Goal: Task Accomplishment & Management: Manage account settings

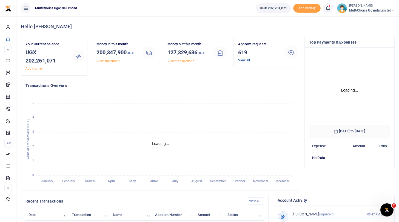
click at [244, 59] on link "View all" at bounding box center [244, 60] width 12 height 4
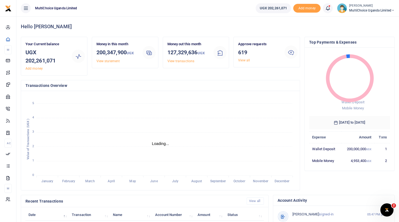
scroll to position [0, 0]
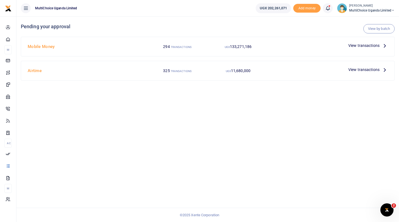
click at [369, 45] on span "View transactions" at bounding box center [364, 46] width 31 height 6
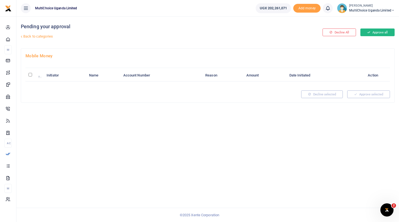
click at [377, 33] on button "Approve all" at bounding box center [378, 33] width 34 height 8
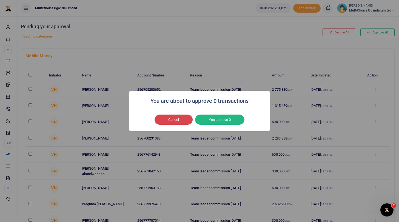
click at [175, 120] on button "Cancel" at bounding box center [174, 120] width 38 height 10
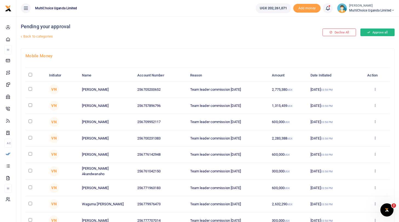
click at [365, 32] on button "Approve all" at bounding box center [378, 33] width 34 height 8
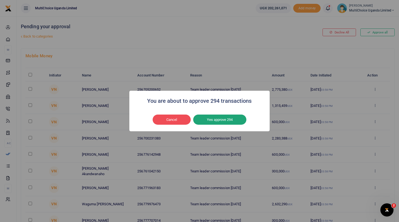
click at [231, 120] on button "Yes approve 294" at bounding box center [219, 120] width 53 height 10
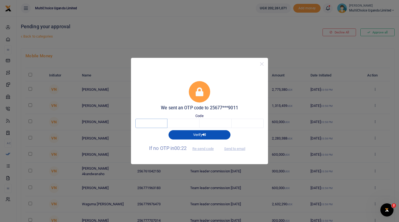
click at [161, 125] on input "text" at bounding box center [152, 123] width 32 height 9
type input "7"
type input "3"
type input "7"
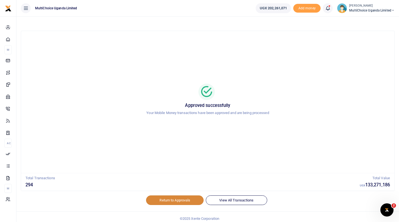
click at [176, 200] on link "Return to Approvals" at bounding box center [175, 200] width 58 height 9
click at [357, 10] on span "MultiChoice Uganda Limited" at bounding box center [373, 10] width 46 height 5
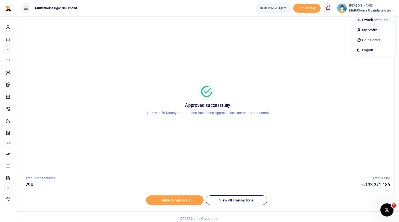
click at [362, 18] on link "Switch accounts" at bounding box center [374, 20] width 43 height 8
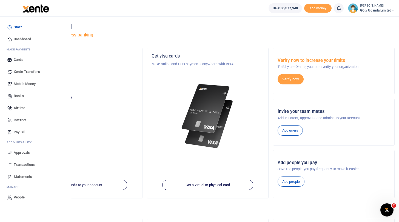
click at [22, 152] on span "Approvals" at bounding box center [22, 152] width 16 height 5
click at [24, 151] on span "Approvals" at bounding box center [22, 152] width 16 height 5
click at [25, 153] on span "Approvals" at bounding box center [22, 152] width 16 height 5
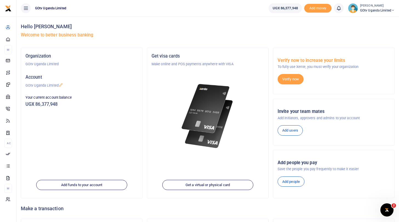
click at [366, 9] on span "GOtv Uganda Limited" at bounding box center [378, 10] width 35 height 5
click at [373, 19] on link "Switch accounts" at bounding box center [374, 20] width 43 height 8
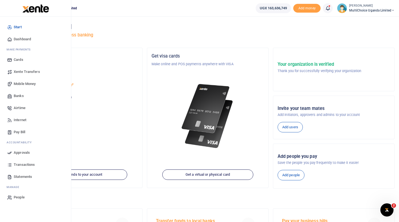
click at [19, 152] on span "Approvals" at bounding box center [22, 152] width 16 height 5
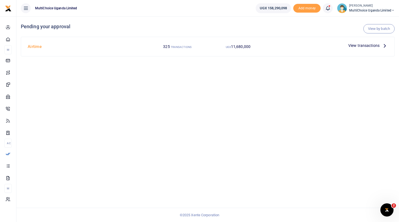
click at [359, 44] on span "View transactions" at bounding box center [364, 46] width 31 height 6
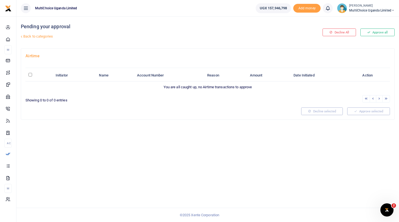
click at [159, 108] on div at bounding box center [161, 112] width 276 height 8
click at [357, 10] on span "MultiChoice Uganda Limited" at bounding box center [373, 10] width 46 height 5
click at [266, 43] on div "Pending your approval Back to categories" at bounding box center [145, 32] width 248 height 32
click at [37, 36] on link "Back to categories" at bounding box center [143, 36] width 249 height 9
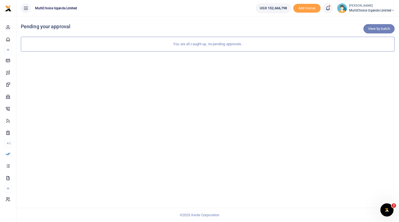
click at [370, 25] on link "View by batch" at bounding box center [379, 28] width 31 height 9
click at [358, 9] on span "MultiChoice Uganda Limited" at bounding box center [373, 10] width 46 height 5
click at [364, 17] on link "Switch accounts" at bounding box center [374, 20] width 43 height 8
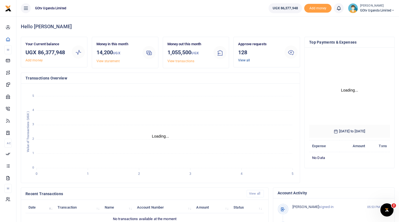
click at [245, 59] on link "View all" at bounding box center [244, 60] width 12 height 4
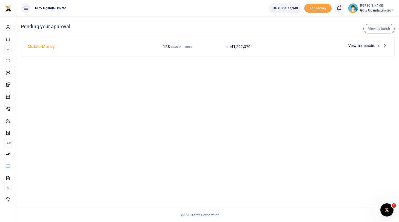
click at [360, 46] on span "View transactions" at bounding box center [364, 46] width 31 height 6
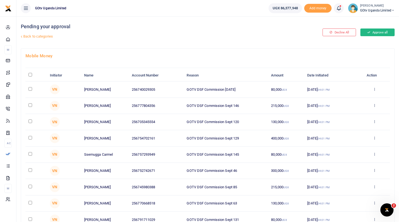
click at [373, 33] on button "Approve all" at bounding box center [378, 33] width 34 height 8
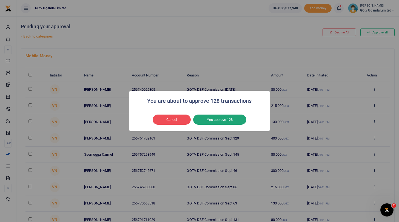
click at [234, 119] on button "Yes approve 128" at bounding box center [219, 120] width 53 height 10
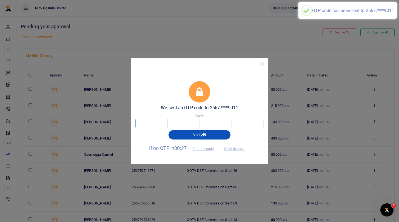
click at [152, 126] on input "text" at bounding box center [152, 123] width 32 height 9
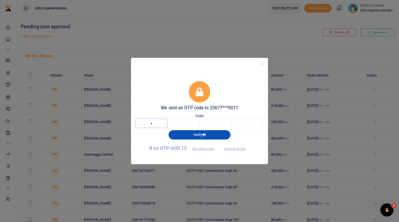
type input "4"
type input "9"
type input "1"
type input "7"
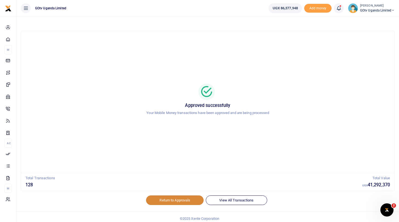
click at [176, 202] on link "Return to Approvals" at bounding box center [175, 200] width 58 height 9
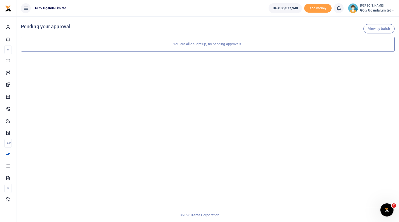
click at [368, 10] on span "GOtv Uganda Limited" at bounding box center [378, 10] width 35 height 5
click at [370, 19] on link "Switch accounts" at bounding box center [374, 20] width 43 height 8
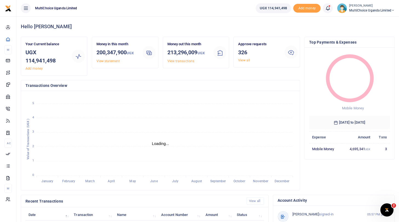
scroll to position [0, 0]
click at [242, 60] on link "View all" at bounding box center [244, 60] width 12 height 4
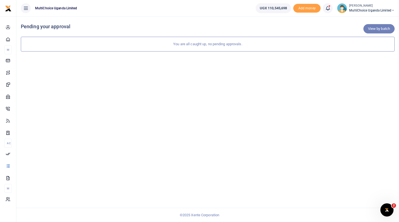
click at [370, 28] on link "View by batch" at bounding box center [379, 28] width 31 height 9
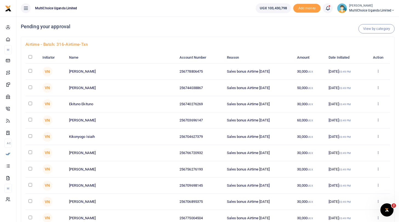
click at [30, 58] on input "checkbox" at bounding box center [31, 57] width 4 height 4
checkbox input "true"
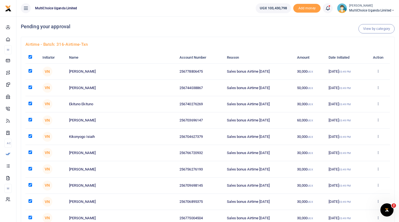
checkbox input "true"
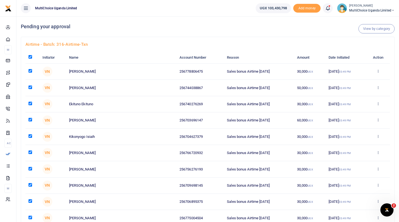
checkbox input "true"
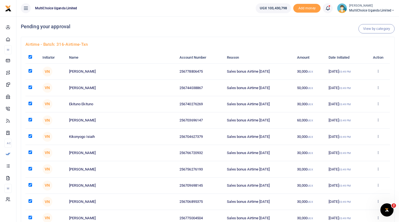
checkbox input "true"
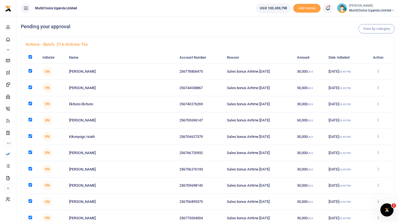
checkbox input "true"
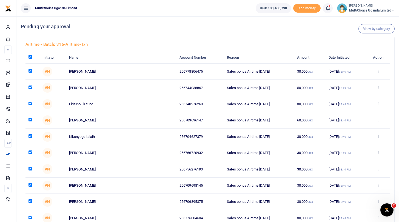
checkbox input "true"
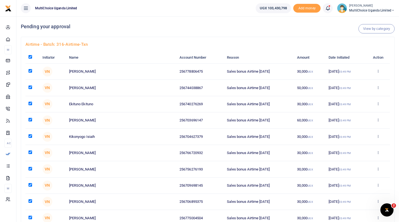
checkbox input "true"
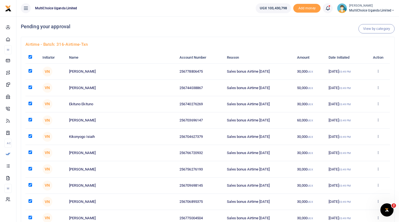
checkbox input "true"
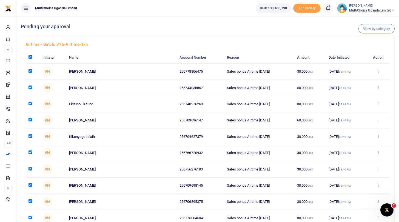
checkbox input "true"
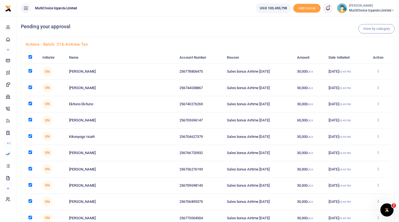
checkbox input "true"
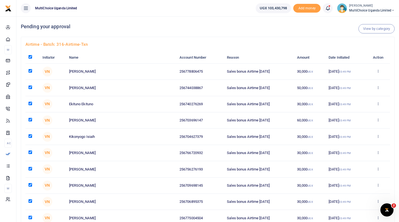
checkbox input "true"
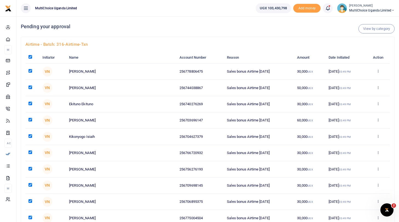
checkbox input "true"
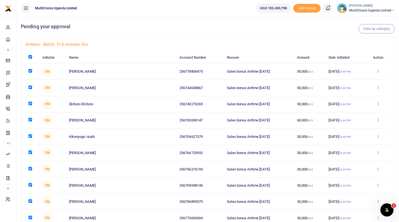
checkbox input "true"
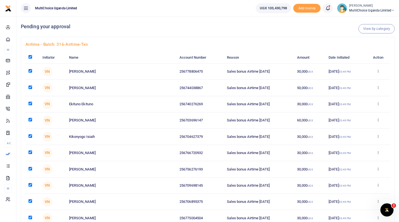
checkbox input "true"
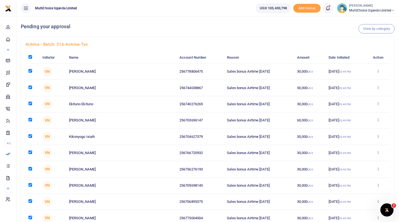
checkbox input "true"
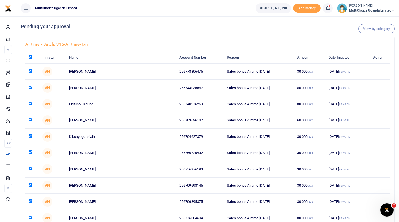
checkbox input "true"
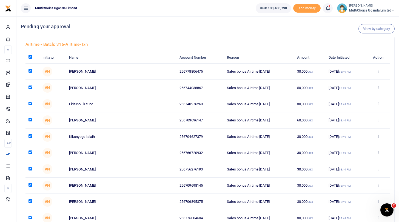
checkbox input "true"
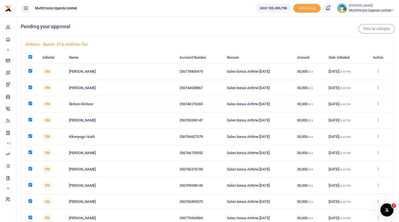
checkbox input "true"
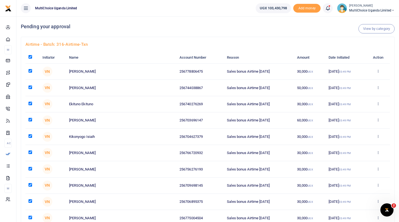
checkbox input "true"
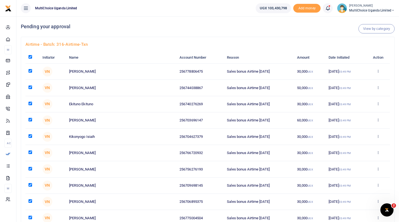
checkbox input "true"
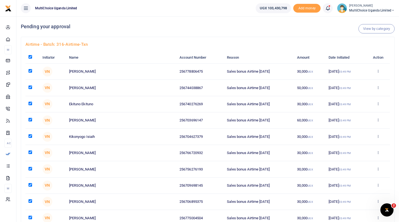
checkbox input "true"
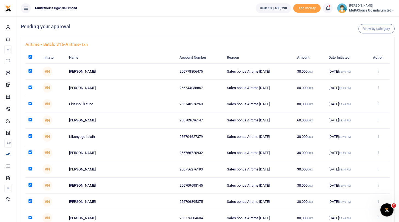
checkbox input "true"
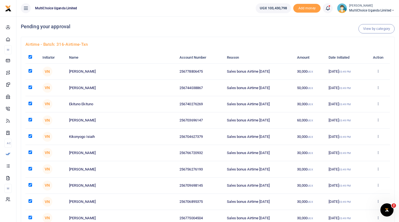
checkbox input "true"
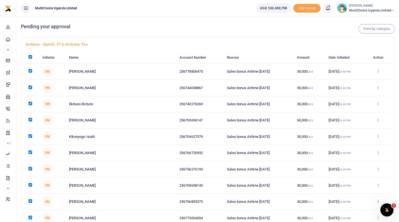
checkbox input "true"
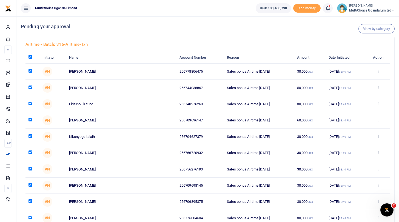
checkbox input "true"
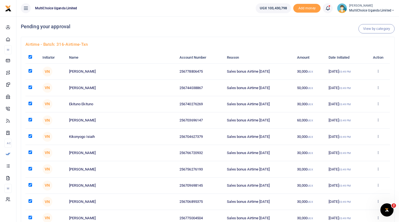
checkbox input "true"
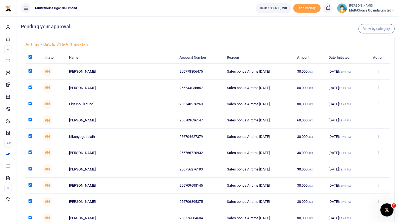
checkbox input "true"
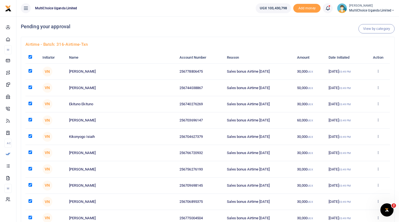
checkbox input "true"
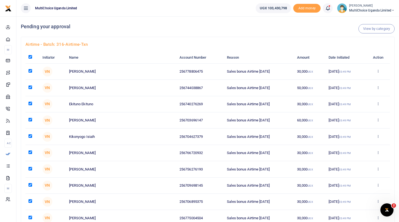
checkbox input "true"
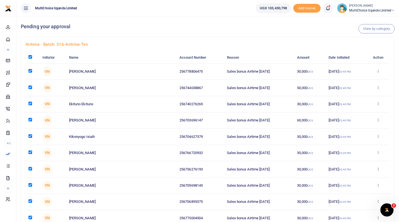
checkbox input "true"
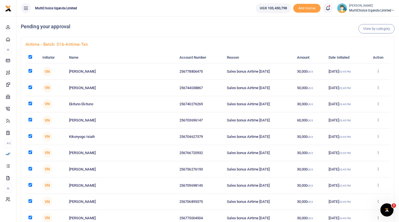
checkbox input "true"
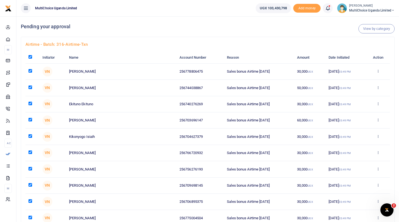
checkbox input "true"
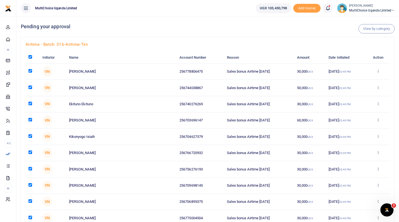
checkbox input "true"
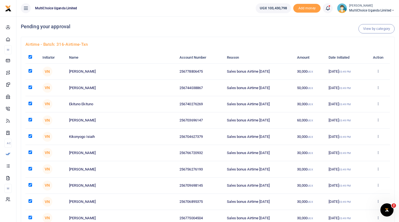
checkbox input "true"
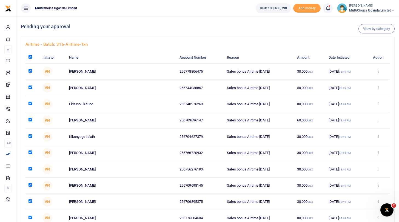
checkbox input "true"
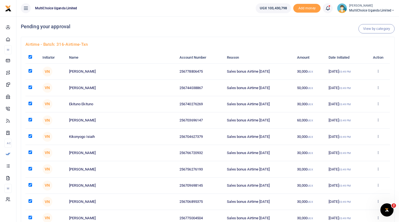
checkbox input "true"
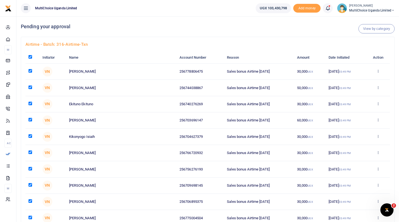
checkbox input "true"
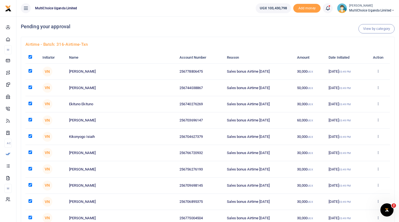
checkbox input "true"
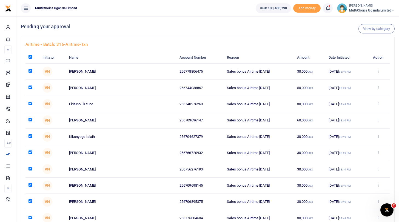
checkbox input "true"
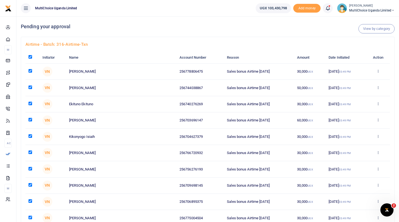
checkbox input "true"
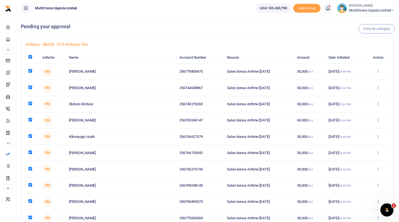
checkbox input "true"
click at [323, 35] on div "View by category Pending your approval" at bounding box center [208, 26] width 374 height 20
click at [353, 44] on h4 "Airtime - batch: 316-airtime-txn" at bounding box center [208, 44] width 365 height 6
click at [383, 27] on link "View by category" at bounding box center [377, 28] width 36 height 9
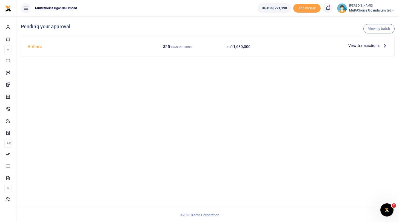
click at [364, 45] on span "View transactions" at bounding box center [364, 46] width 31 height 6
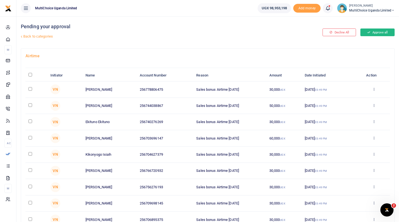
click at [374, 32] on button "Approve all" at bounding box center [378, 33] width 34 height 8
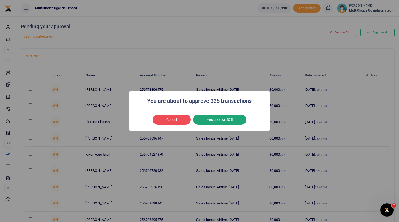
click at [230, 117] on button "Yes approve 325" at bounding box center [219, 120] width 53 height 10
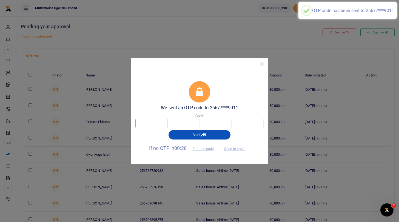
click at [158, 123] on input "text" at bounding box center [152, 123] width 32 height 9
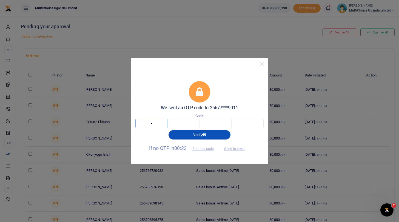
type input "6"
type input "7"
type input "9"
type input "8"
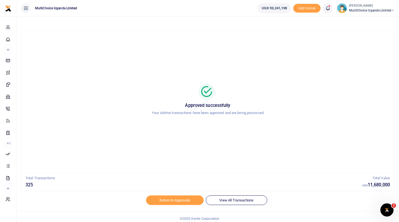
click at [355, 10] on span "MultiChoice Uganda Limited" at bounding box center [373, 10] width 46 height 5
click at [363, 49] on link "Logout" at bounding box center [374, 50] width 43 height 8
